Goal: Find specific page/section: Find specific page/section

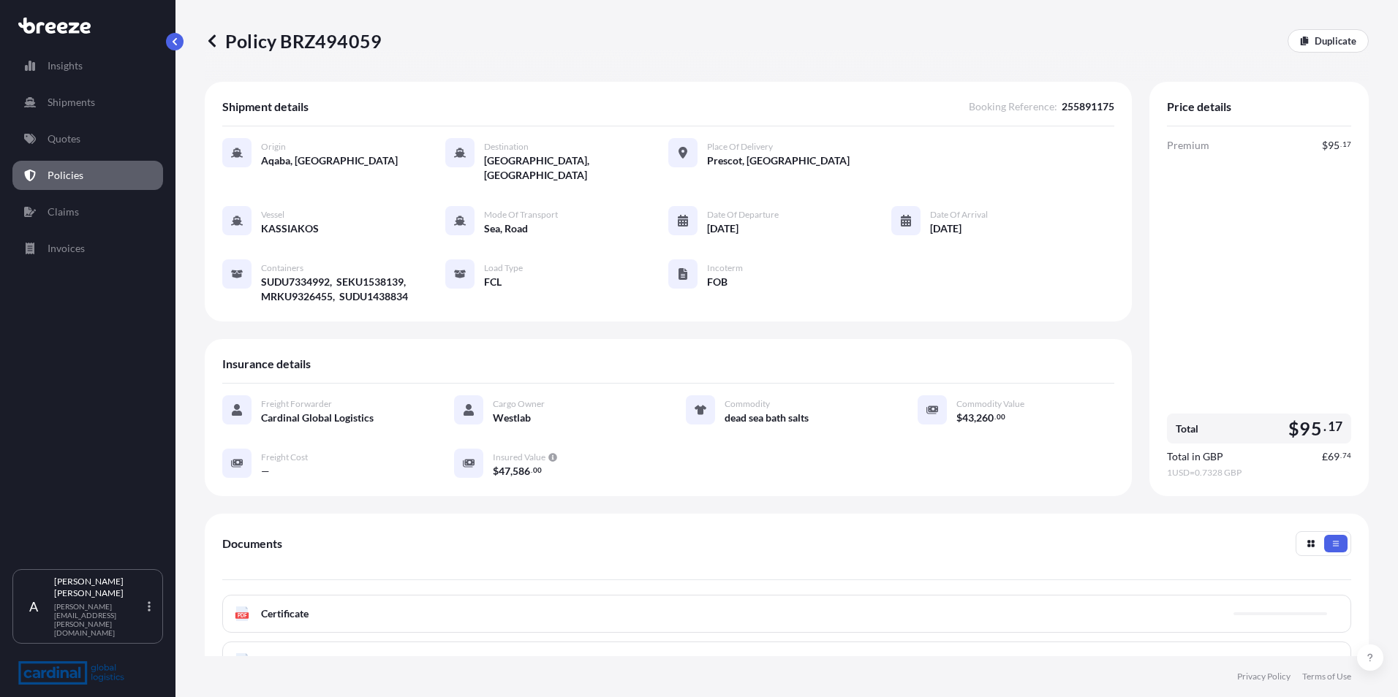
click at [57, 180] on p "Policies" at bounding box center [66, 175] width 36 height 15
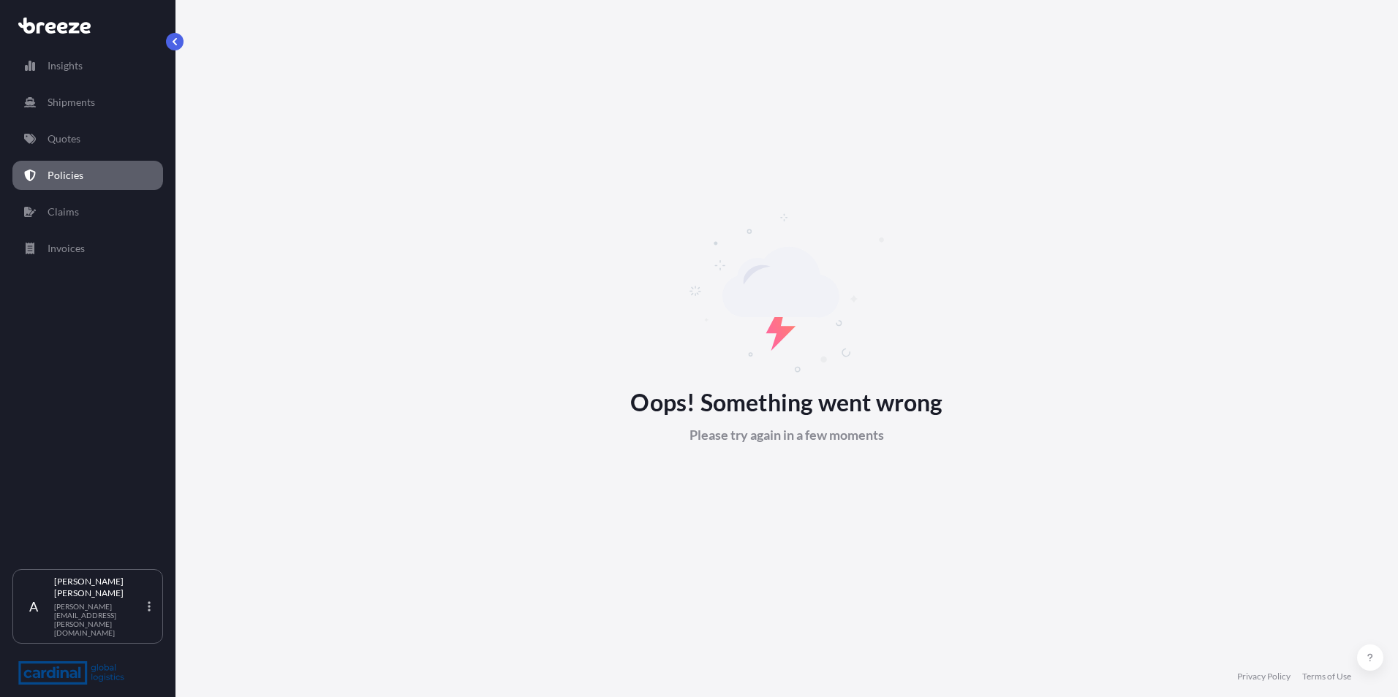
click at [65, 168] on p "Policies" at bounding box center [66, 175] width 36 height 15
click at [64, 175] on p "Policies" at bounding box center [66, 175] width 36 height 15
click at [72, 135] on p "Quotes" at bounding box center [64, 139] width 33 height 15
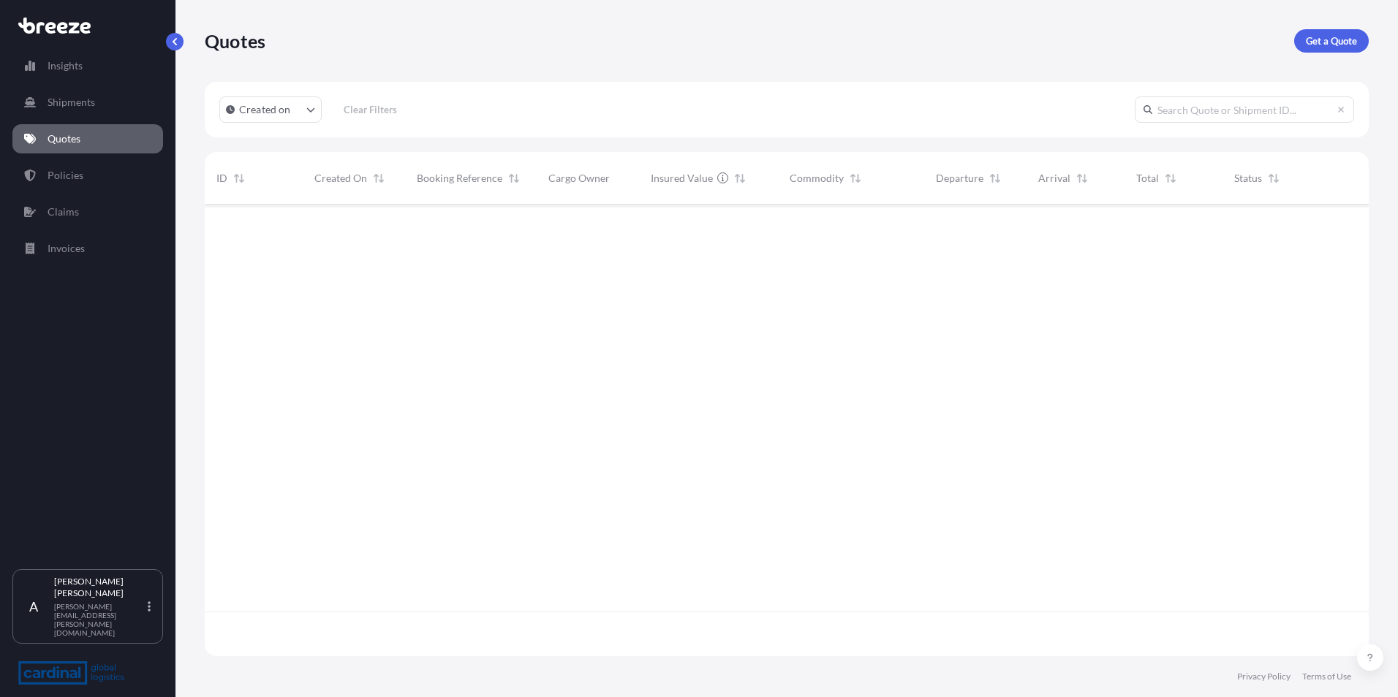
scroll to position [449, 1153]
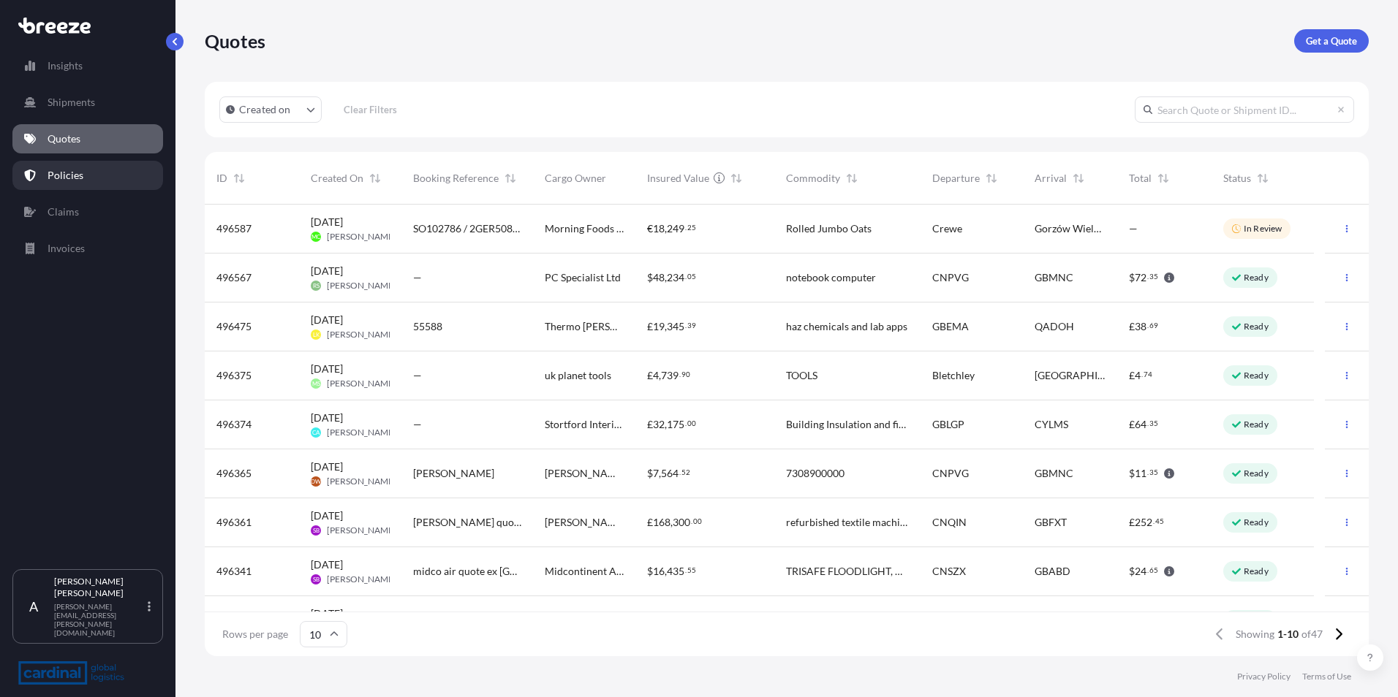
click at [65, 183] on link "Policies" at bounding box center [87, 175] width 151 height 29
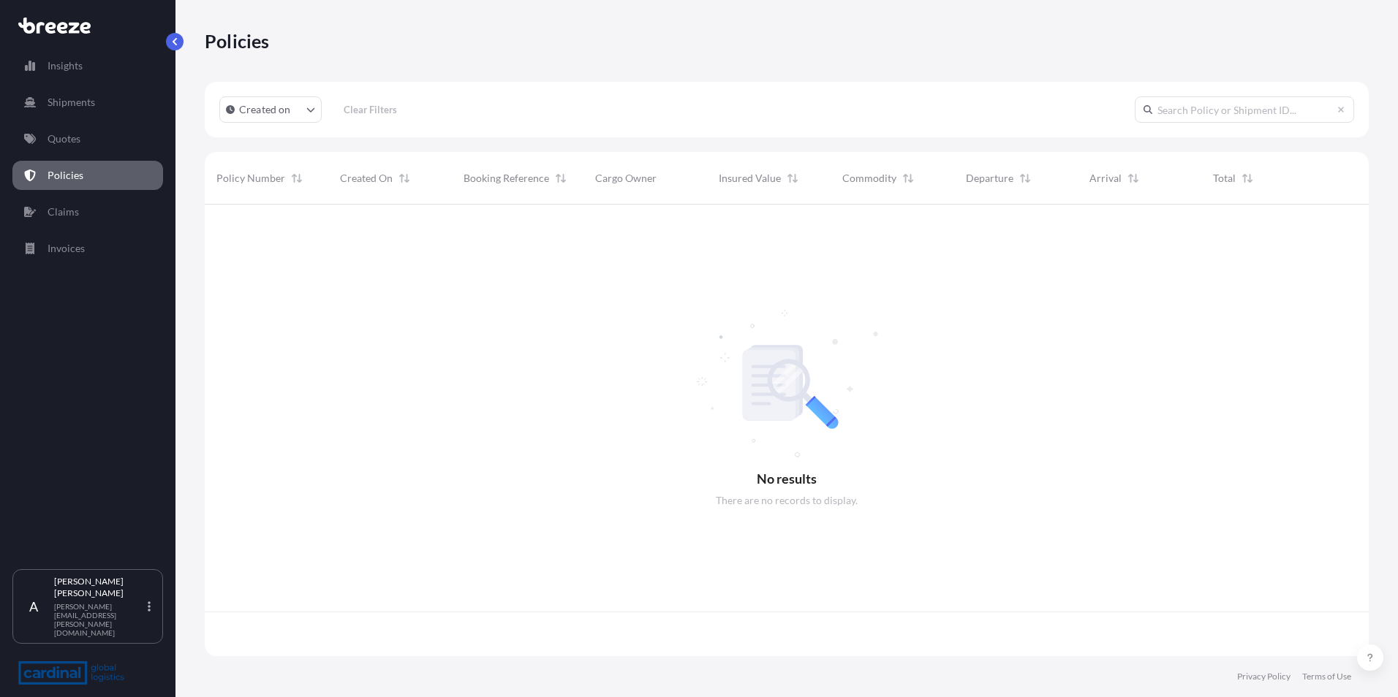
scroll to position [449, 1153]
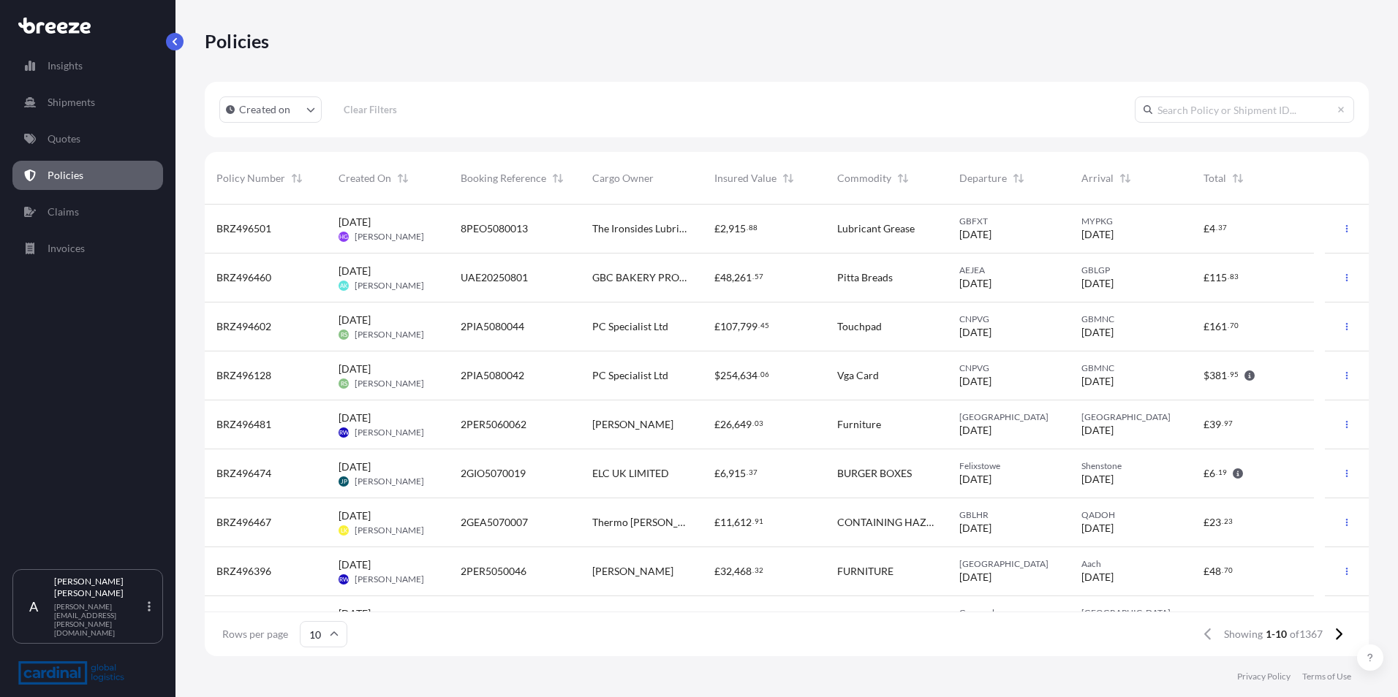
click at [67, 179] on p "Policies" at bounding box center [66, 175] width 36 height 15
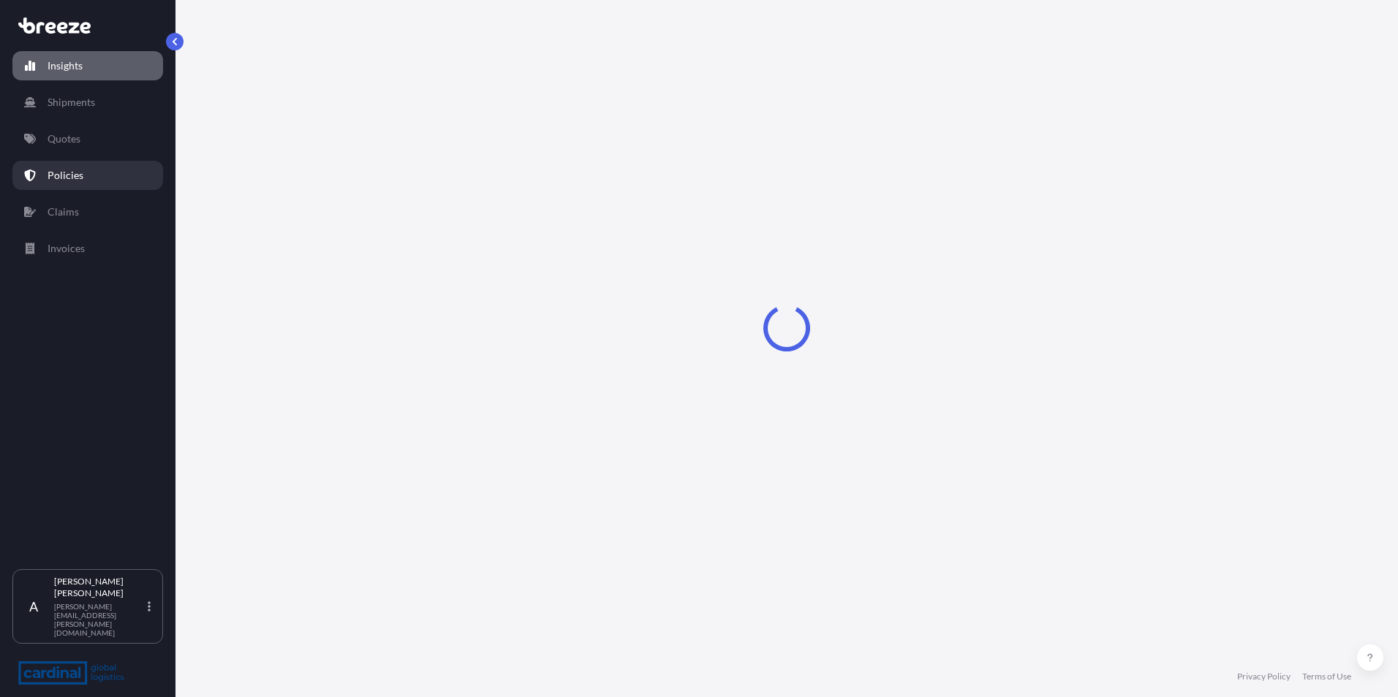
click at [73, 170] on p "Policies" at bounding box center [66, 175] width 36 height 15
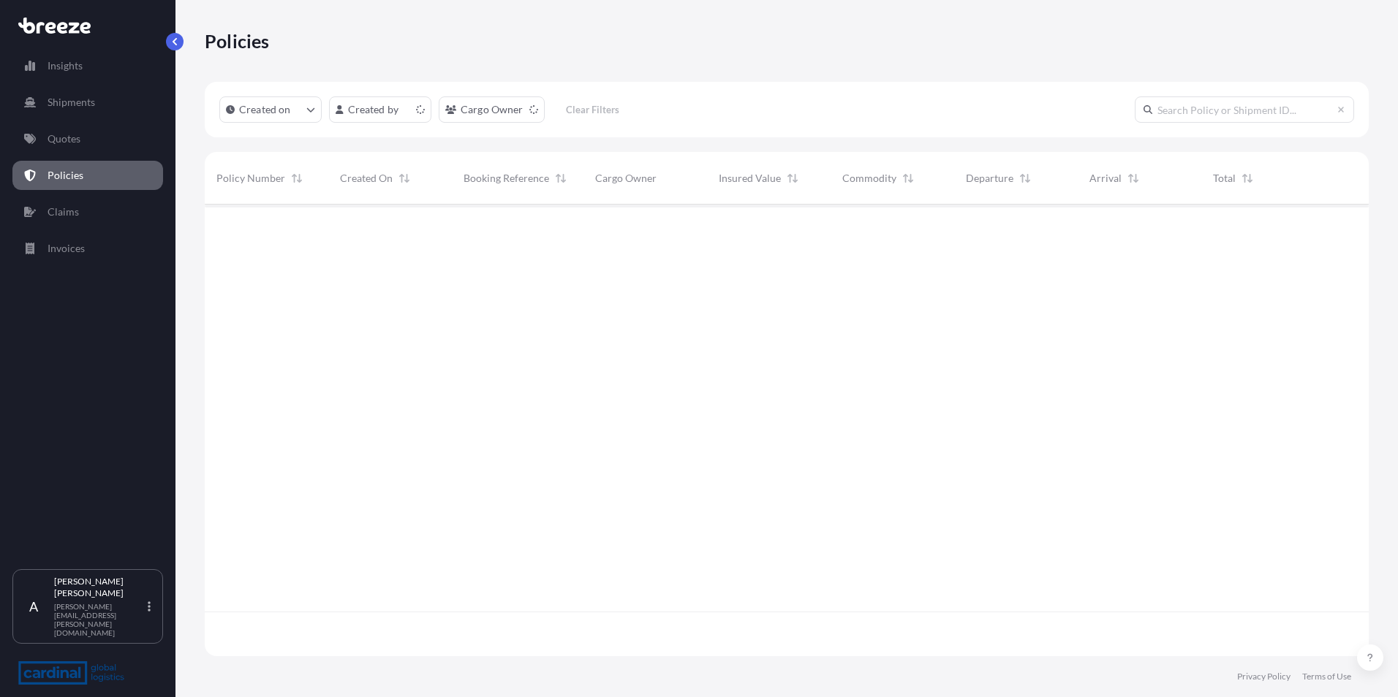
scroll to position [449, 1153]
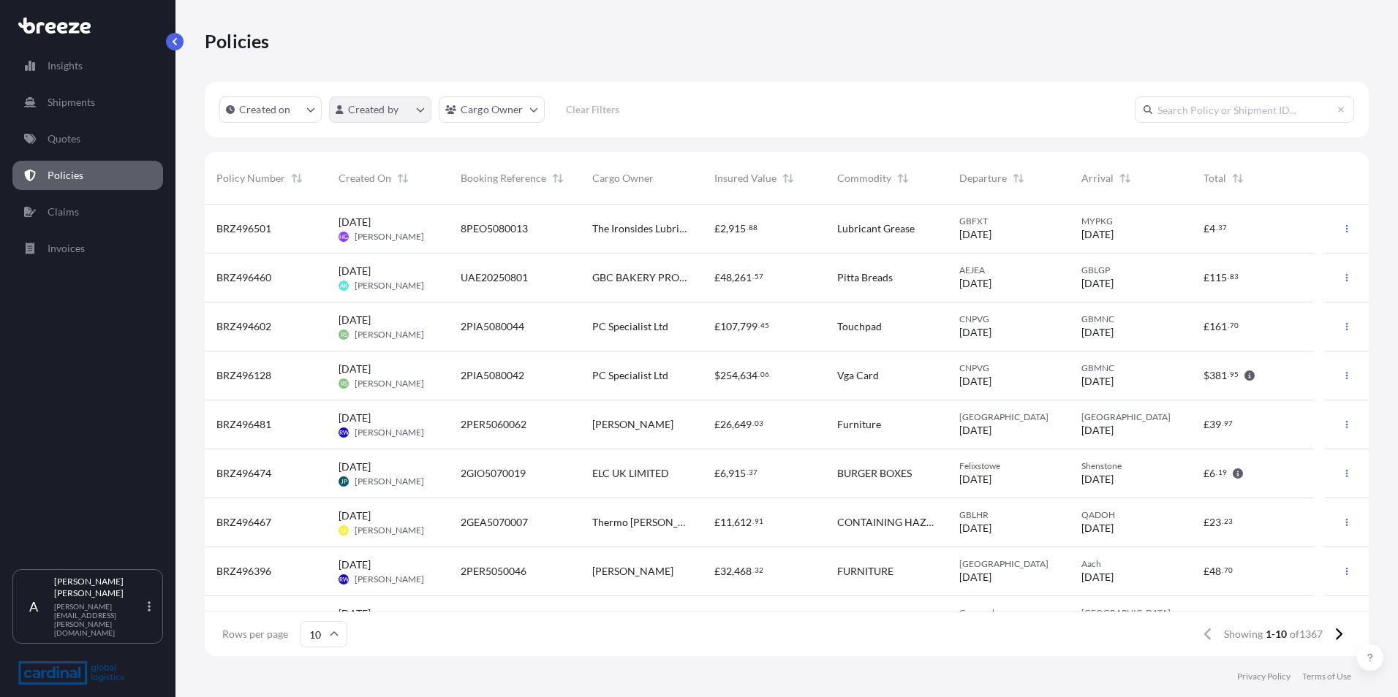
click at [422, 105] on html "Insights Shipments Quotes Policies Claims Invoices A Amie Nelson amie.nelson@ca…" at bounding box center [699, 348] width 1398 height 697
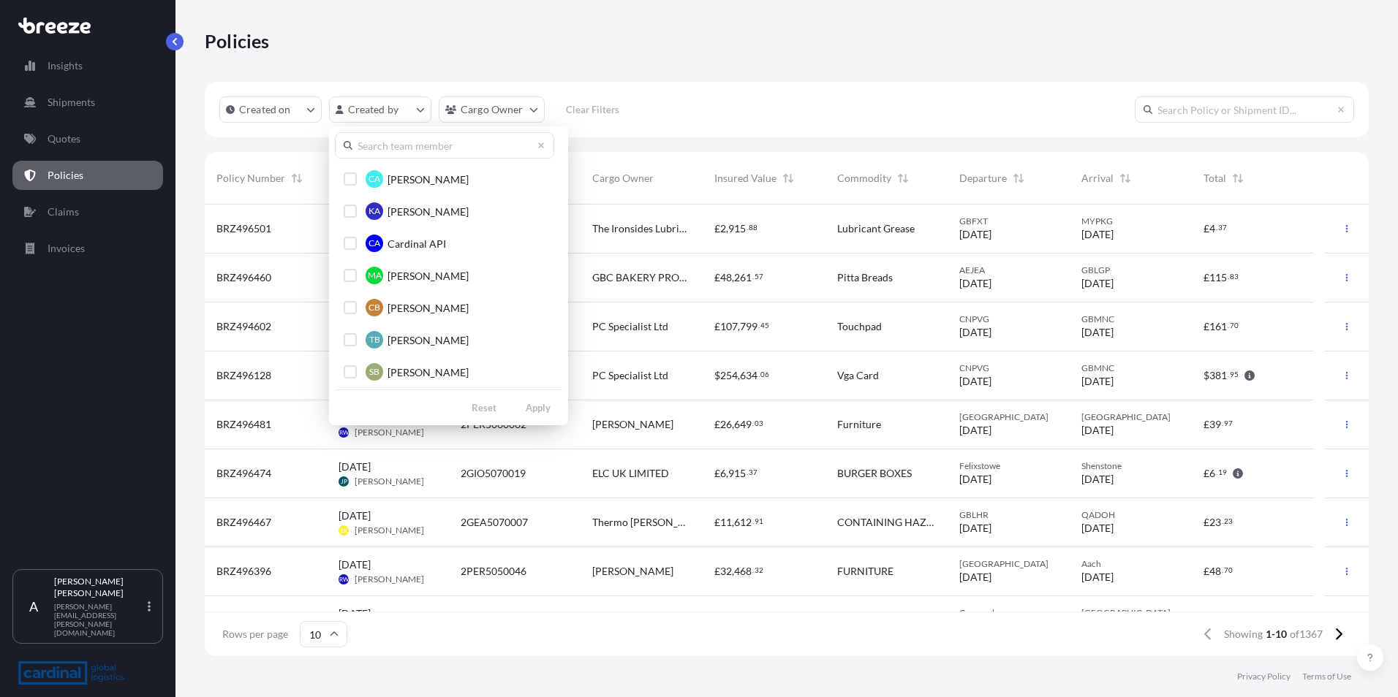
click at [416, 148] on input "text" at bounding box center [444, 145] width 219 height 26
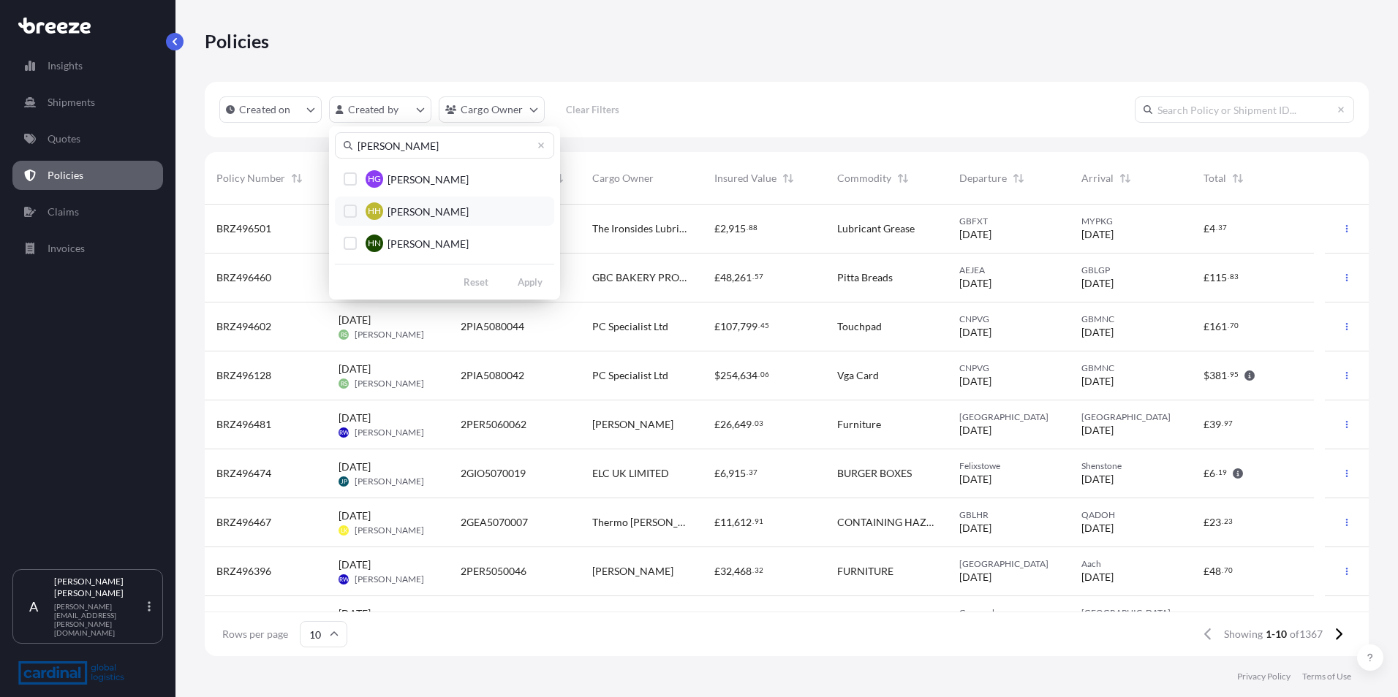
type input "hannah"
click at [347, 214] on div "Select Option" at bounding box center [350, 211] width 13 height 13
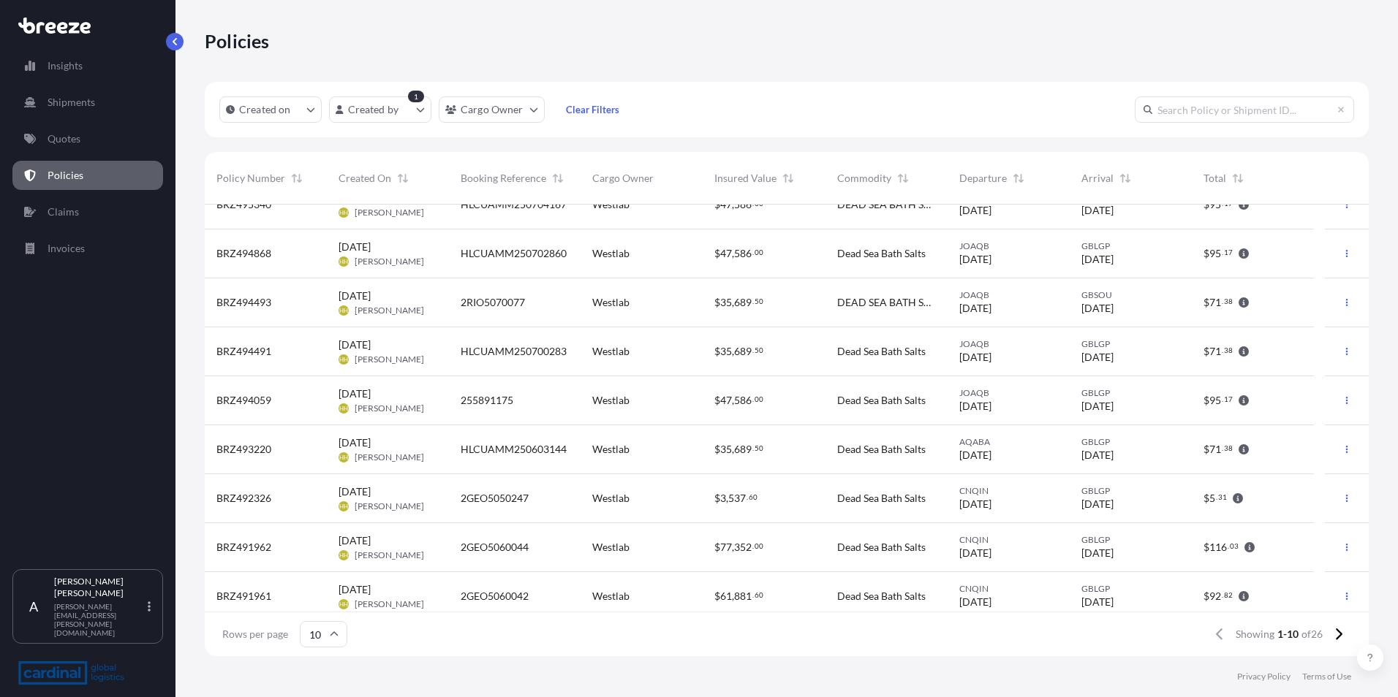
scroll to position [83, 0]
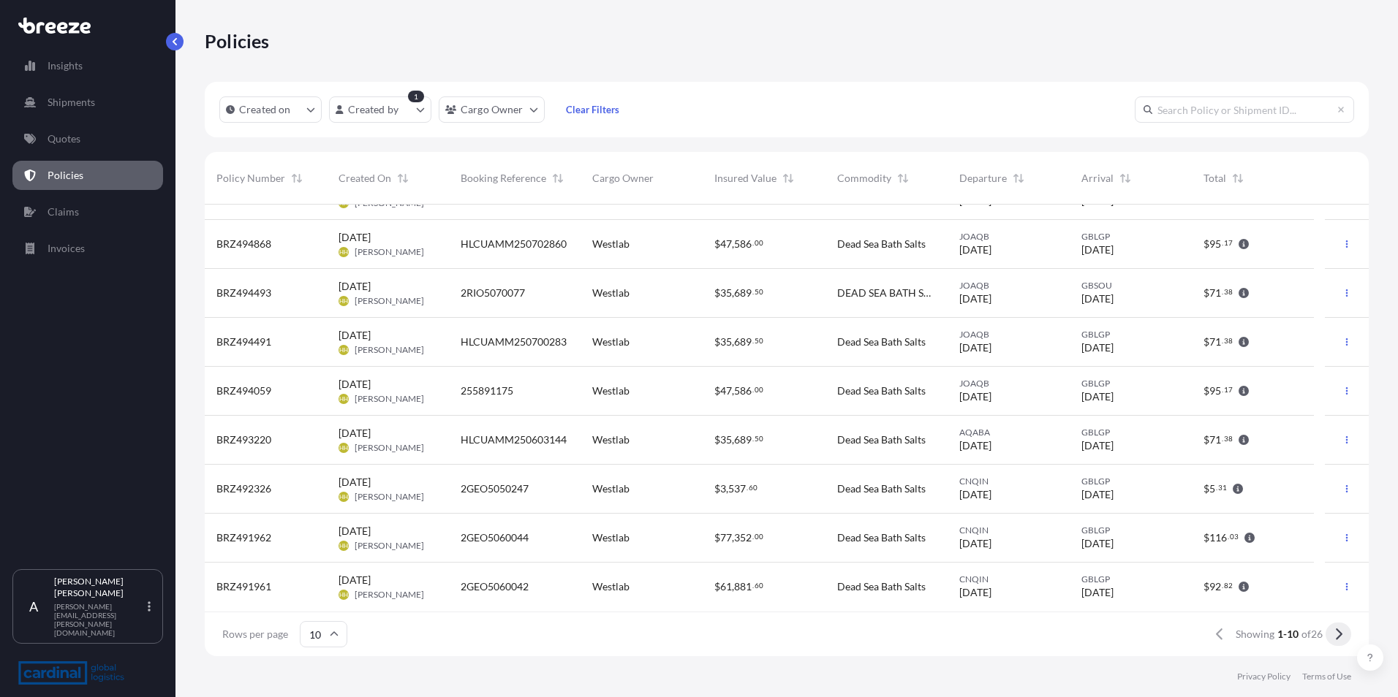
click at [1337, 634] on icon at bounding box center [1338, 634] width 8 height 13
click at [1335, 634] on icon at bounding box center [1338, 634] width 8 height 13
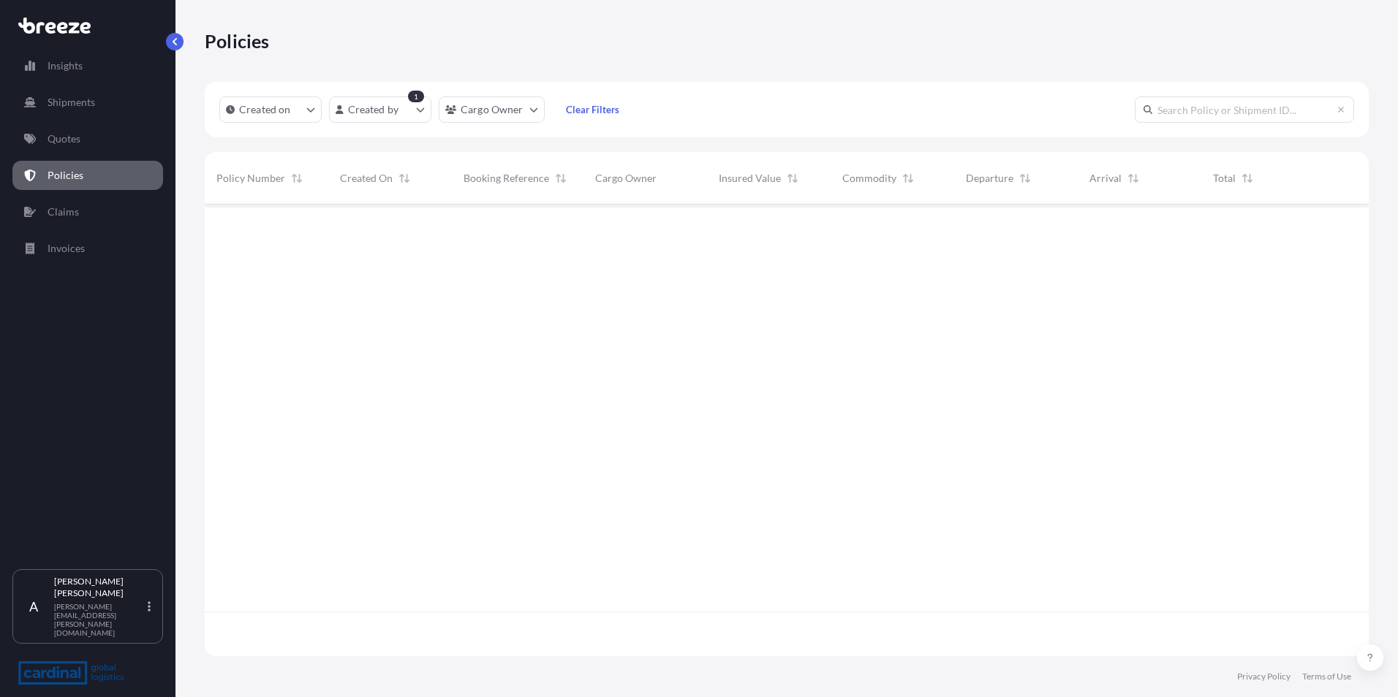
scroll to position [0, 0]
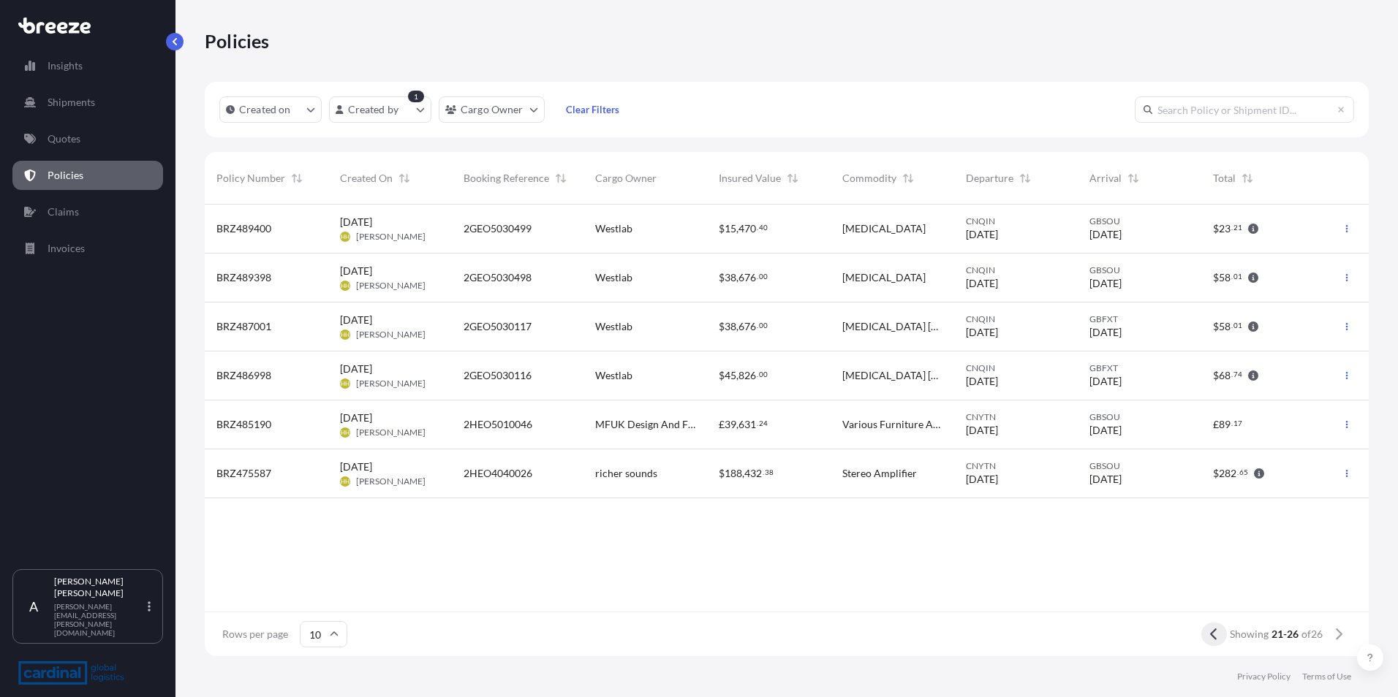
click at [1213, 633] on icon at bounding box center [1214, 634] width 8 height 13
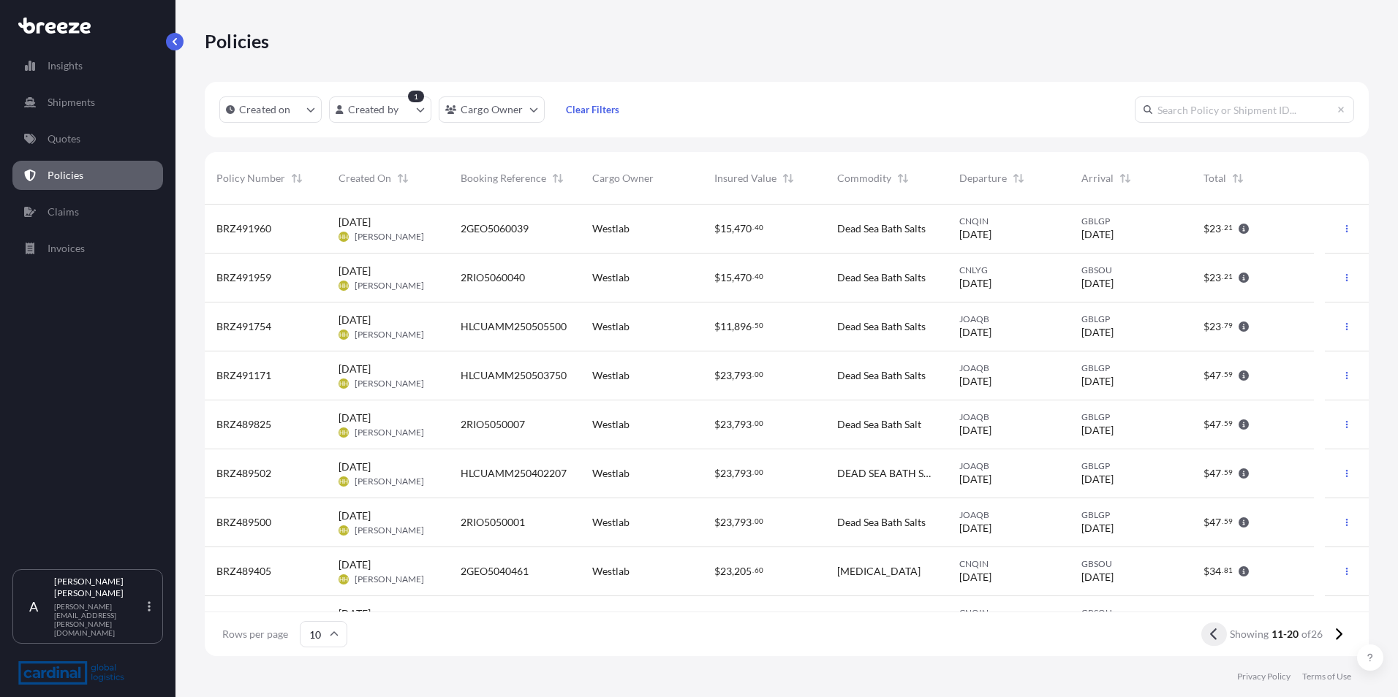
click at [1212, 634] on icon at bounding box center [1214, 634] width 8 height 13
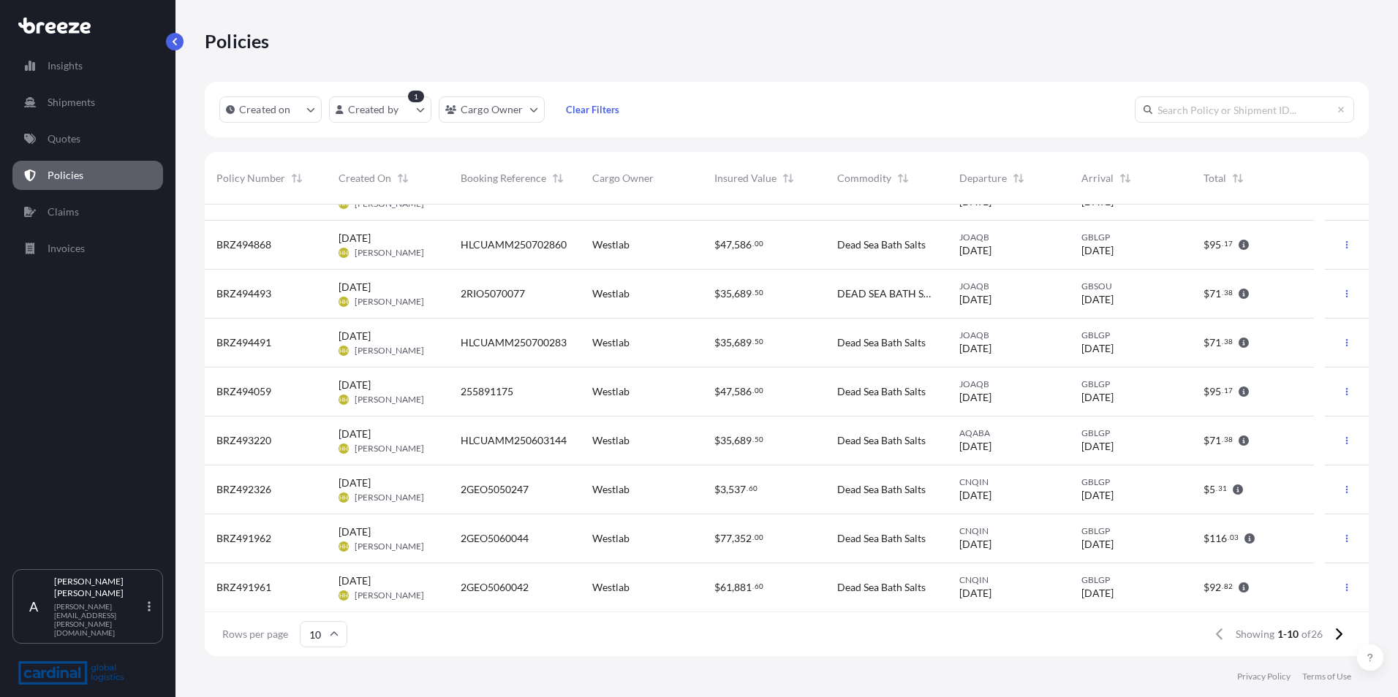
scroll to position [83, 0]
click at [1341, 634] on icon at bounding box center [1338, 635] width 7 height 12
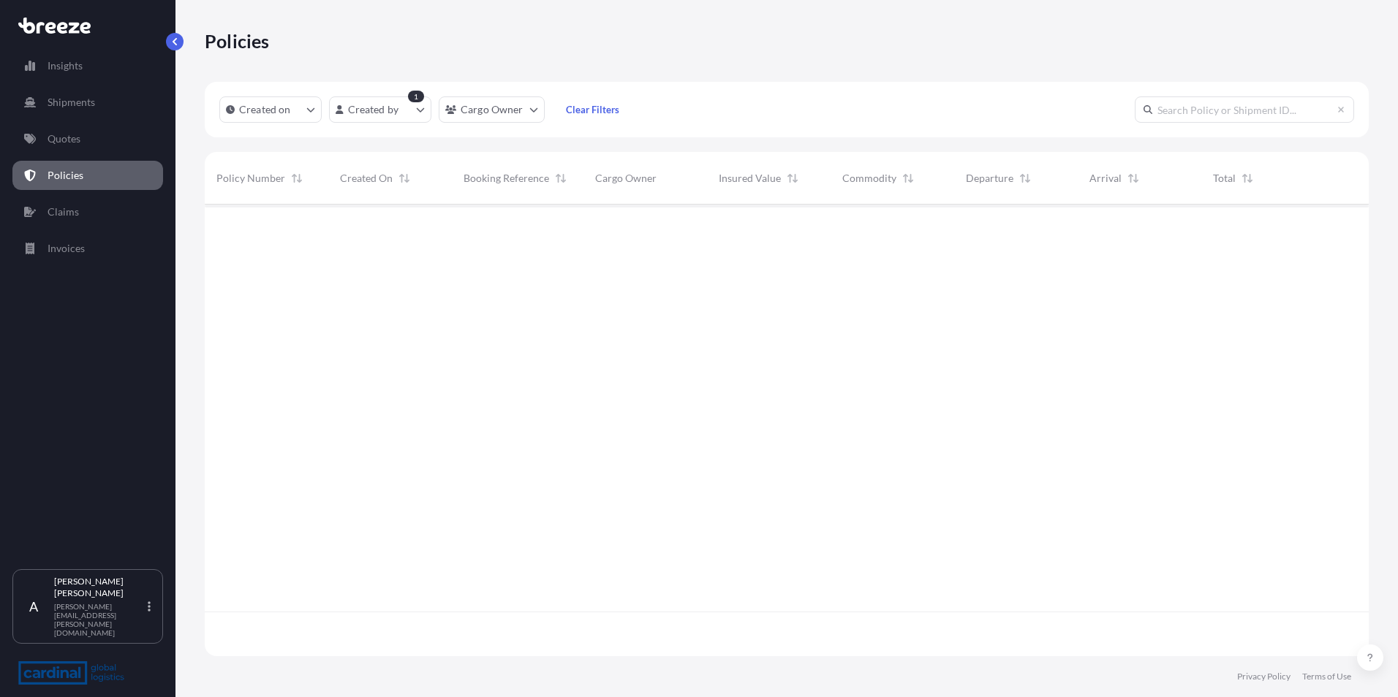
scroll to position [0, 0]
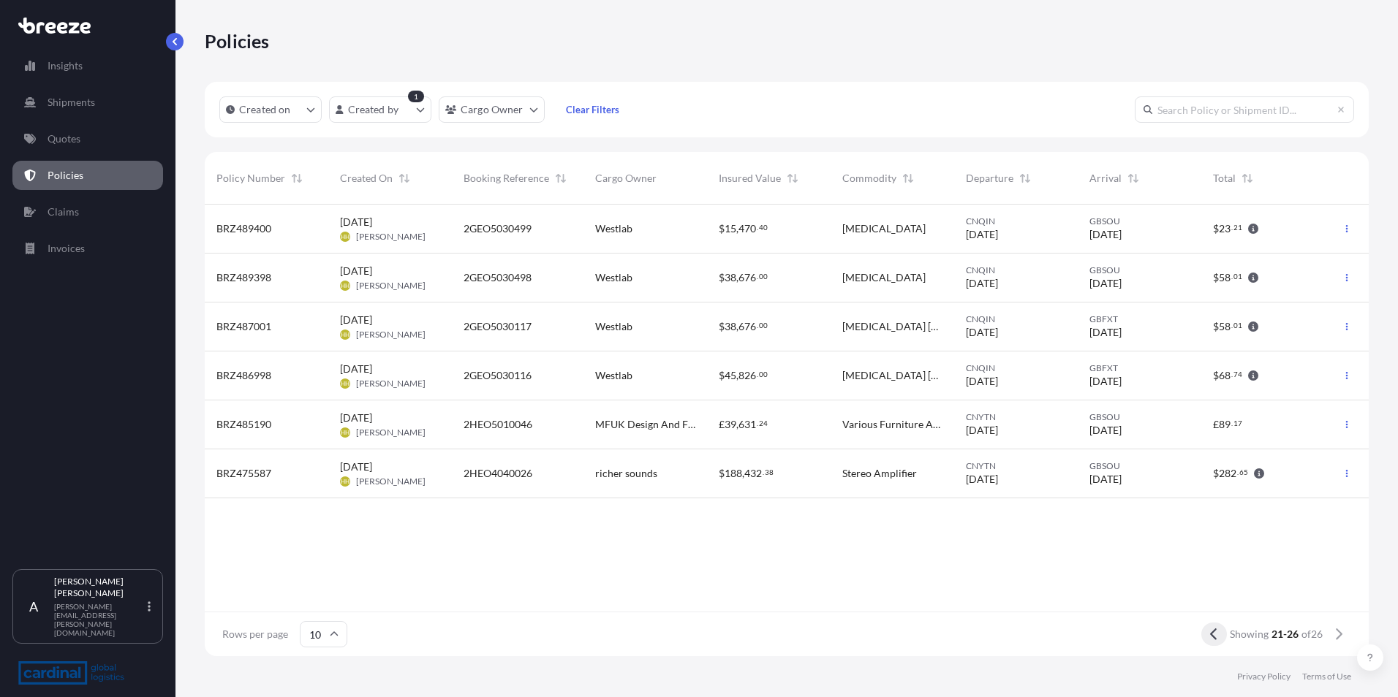
click at [1210, 636] on icon at bounding box center [1213, 635] width 7 height 12
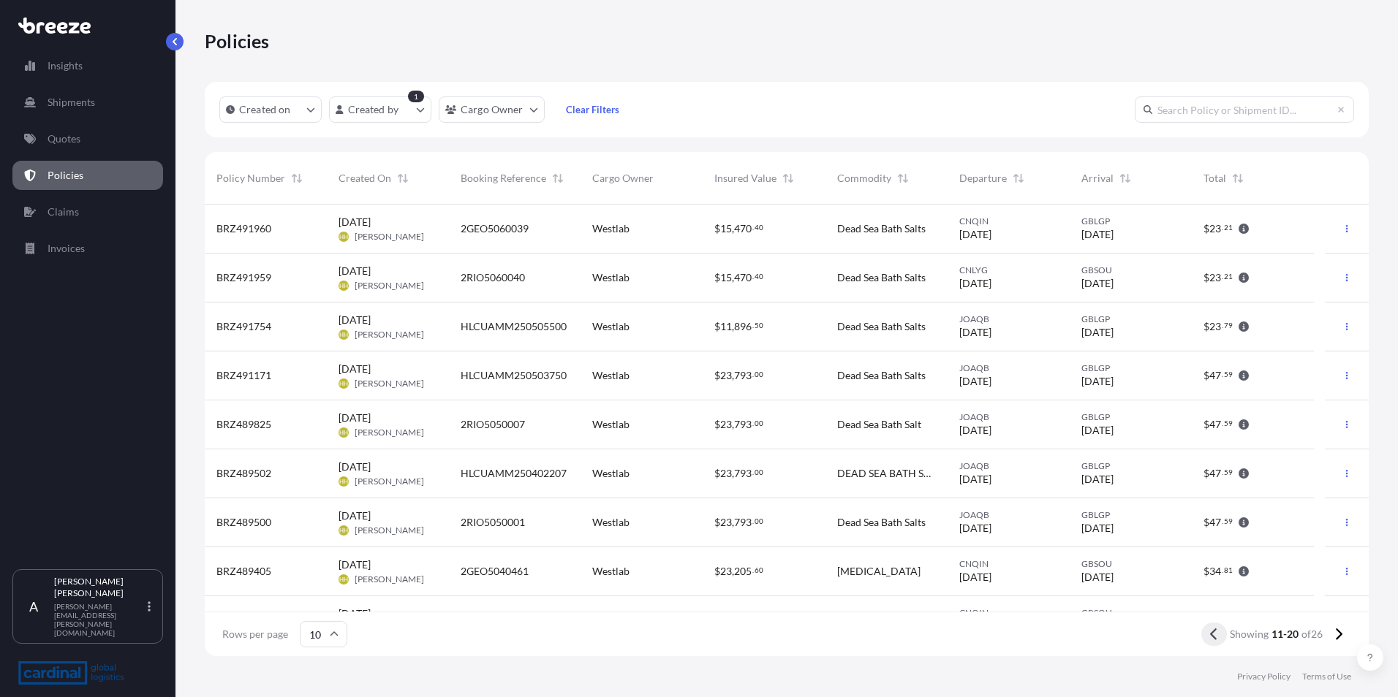
click at [1206, 634] on button at bounding box center [1214, 634] width 26 height 23
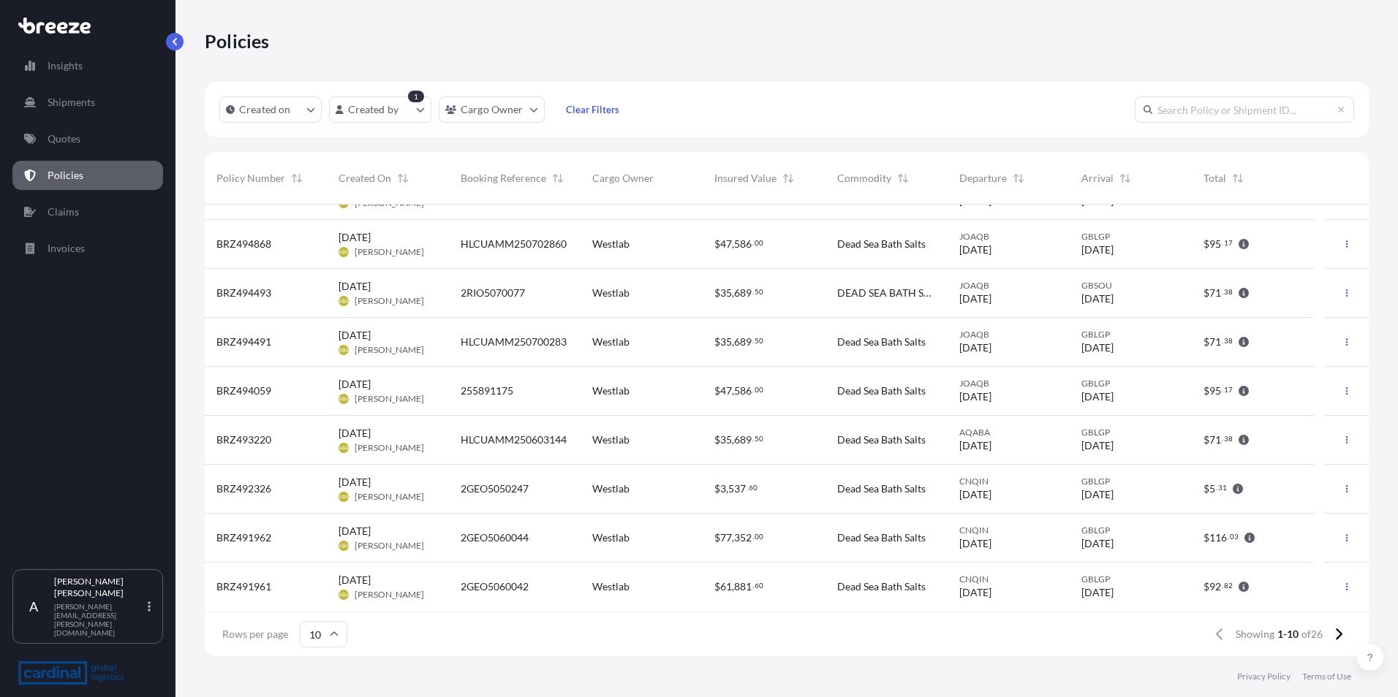
drag, startPoint x: 1371, startPoint y: 484, endPoint x: 1390, endPoint y: 291, distance: 193.9
click at [1390, 292] on div "Policies Created on Created by 1 Cargo Owner Clear Filters Policy Number Create…" at bounding box center [786, 328] width 1222 height 656
click at [501, 585] on span "2GEO5060042" at bounding box center [494, 587] width 68 height 15
